Goal: Information Seeking & Learning: Learn about a topic

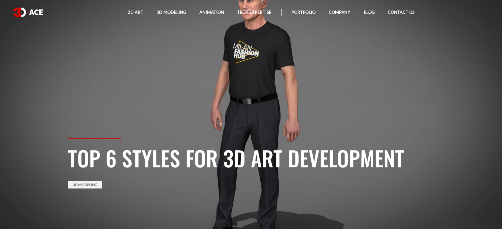
click at [205, 132] on section "Top 6 Styles for 3D Art Development 3D Modeling" at bounding box center [251, 114] width 502 height 229
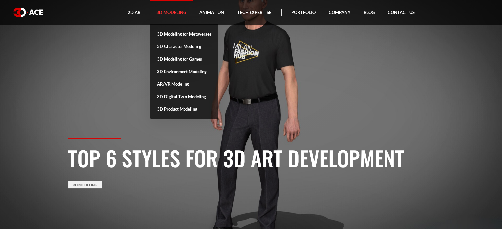
click at [165, 8] on link "3D Modeling" at bounding box center [171, 12] width 43 height 25
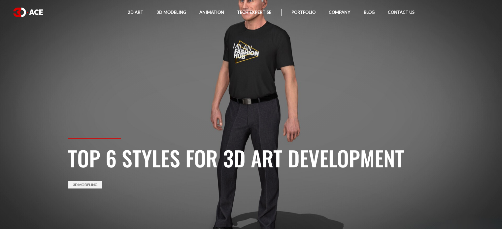
scroll to position [3, 0]
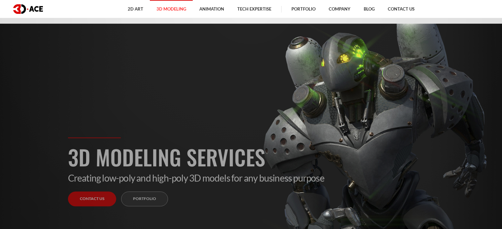
scroll to position [66, 0]
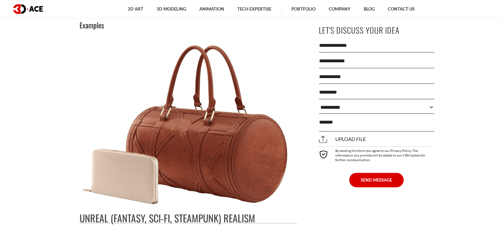
scroll to position [920, 0]
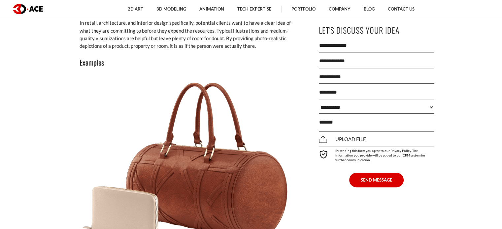
drag, startPoint x: 211, startPoint y: 142, endPoint x: 270, endPoint y: 137, distance: 59.6
click at [270, 137] on img at bounding box center [187, 160] width 214 height 170
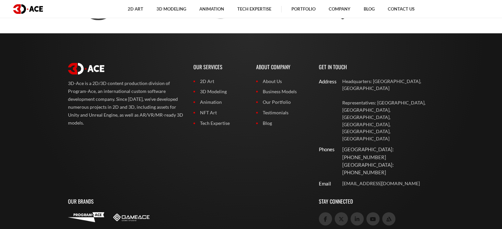
scroll to position [2509, 0]
